Goal: Information Seeking & Learning: Check status

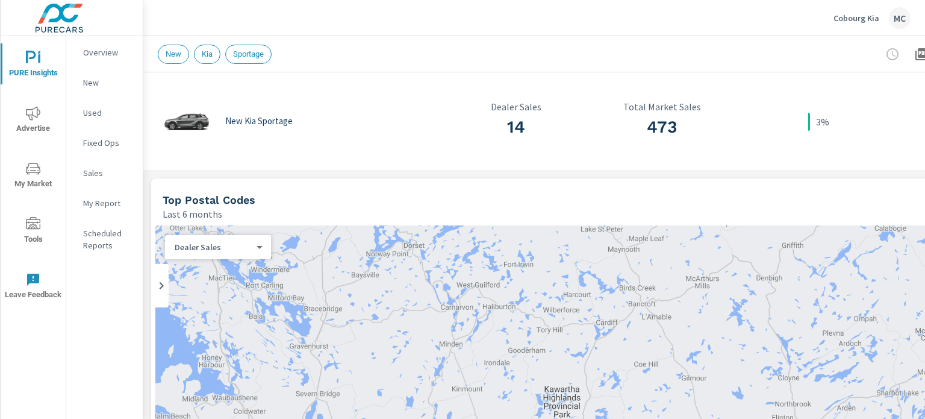
scroll to position [272, 0]
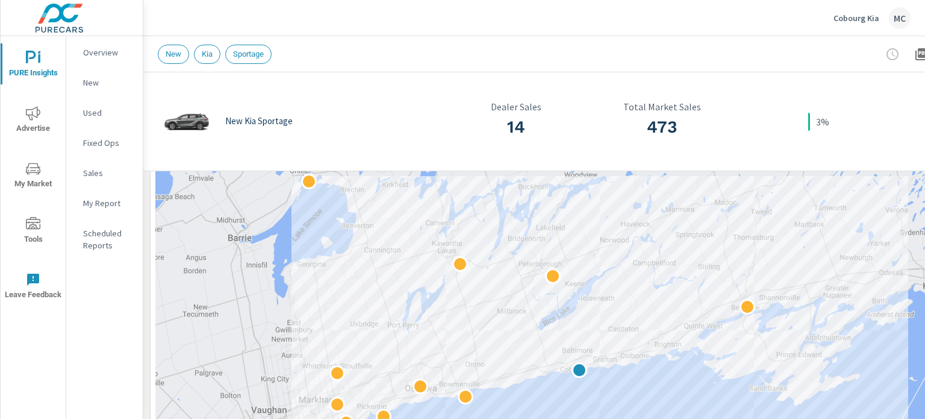
click at [869, 16] on p "Cobourg Kia" at bounding box center [857, 18] width 46 height 11
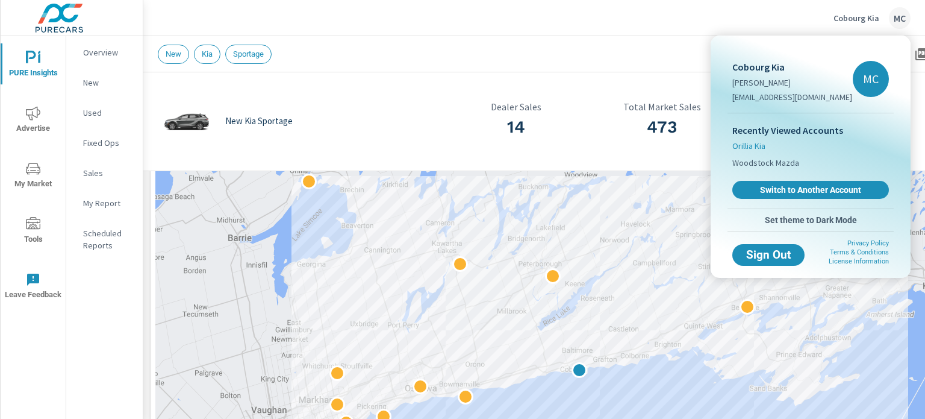
click at [764, 148] on span "Orillia Kia" at bounding box center [748, 146] width 33 height 12
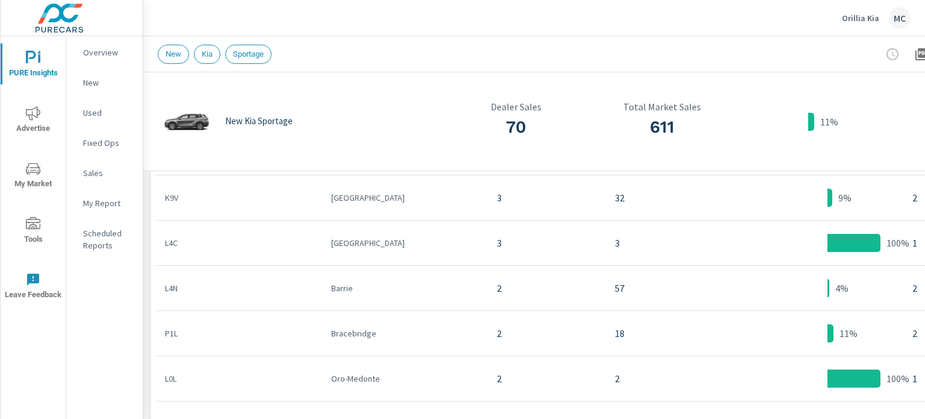
scroll to position [848, 0]
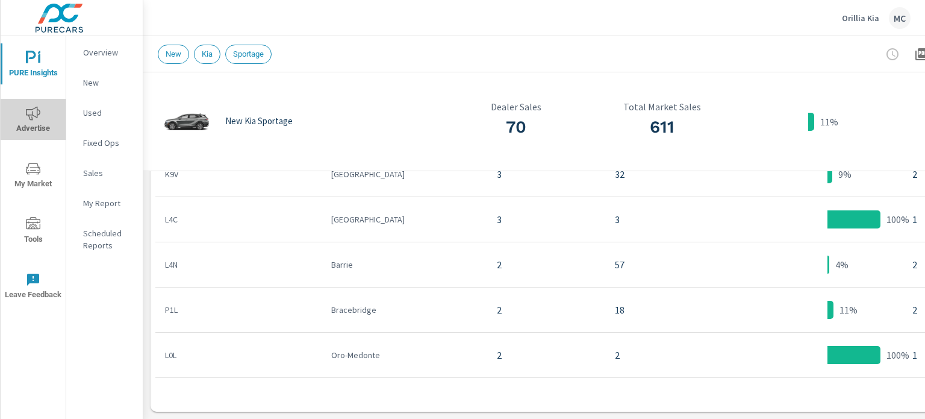
click at [33, 120] on icon "nav menu" at bounding box center [33, 113] width 14 height 14
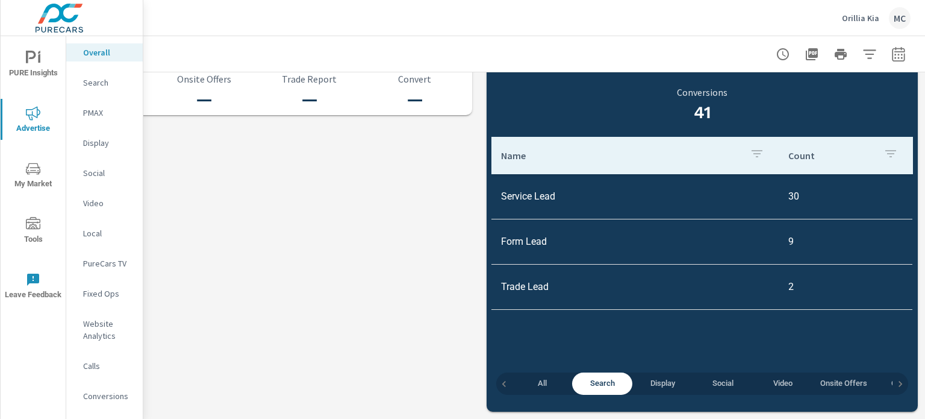
scroll to position [1342, 118]
click at [715, 378] on span "Social" at bounding box center [723, 383] width 46 height 14
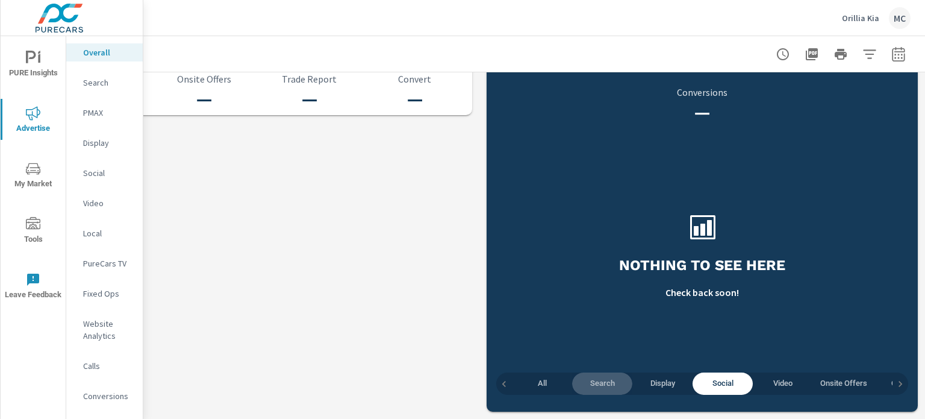
click at [604, 376] on span "Search" at bounding box center [602, 383] width 46 height 14
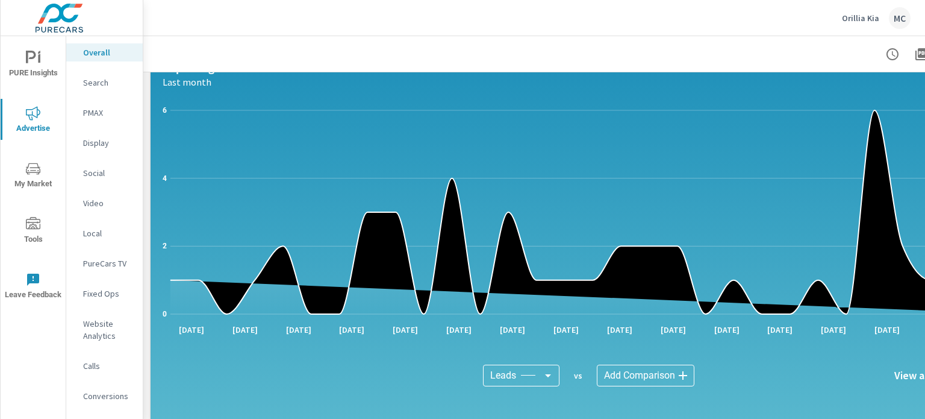
scroll to position [920, 0]
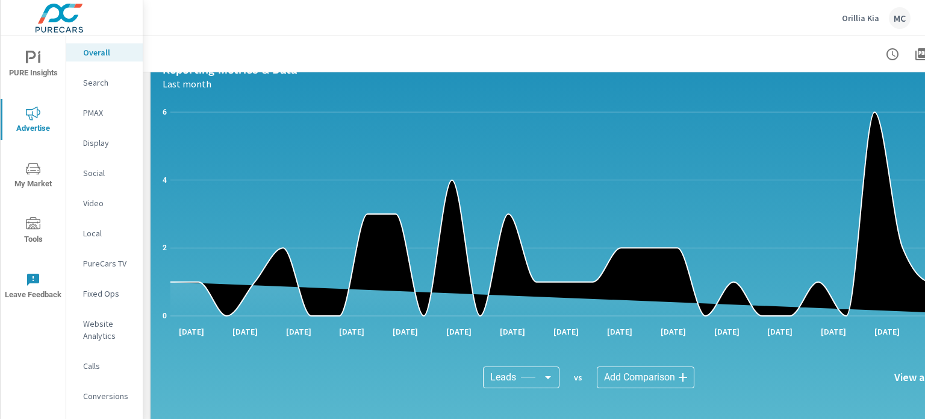
click at [518, 373] on body "PURE Insights Advertise My Market Tools Leave Feedback Overall Search PMAX Disp…" at bounding box center [462, 209] width 925 height 419
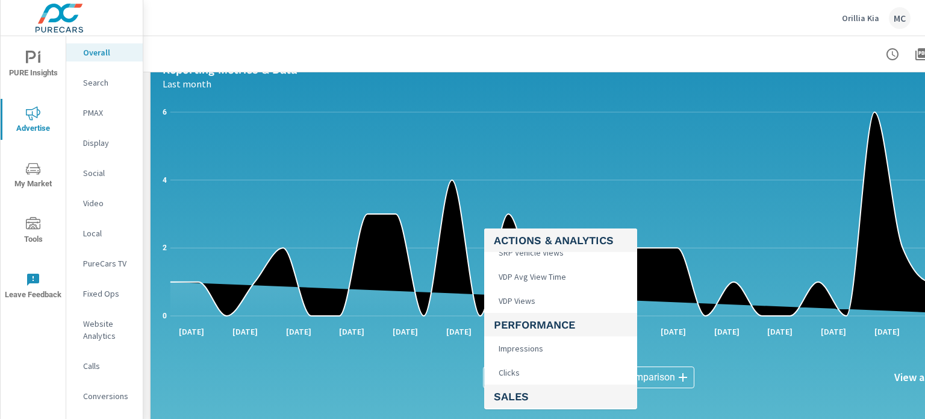
scroll to position [422, 0]
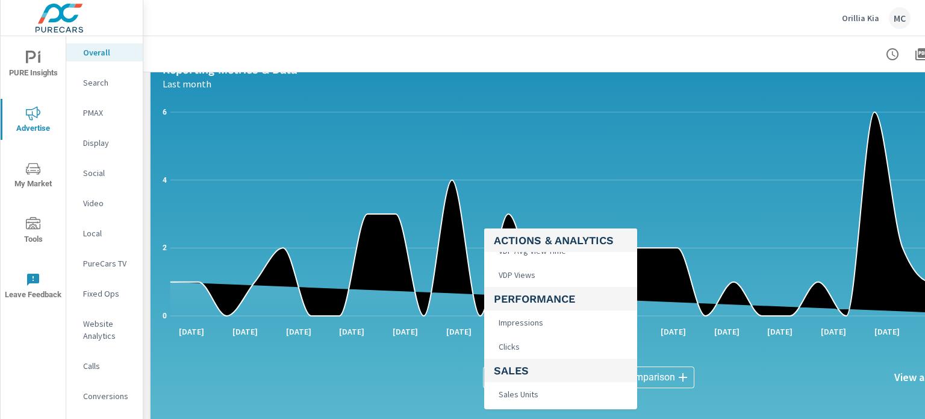
click at [549, 332] on li "Impressions" at bounding box center [560, 322] width 153 height 24
type input "Impressions"
